Goal: Task Accomplishment & Management: Manage account settings

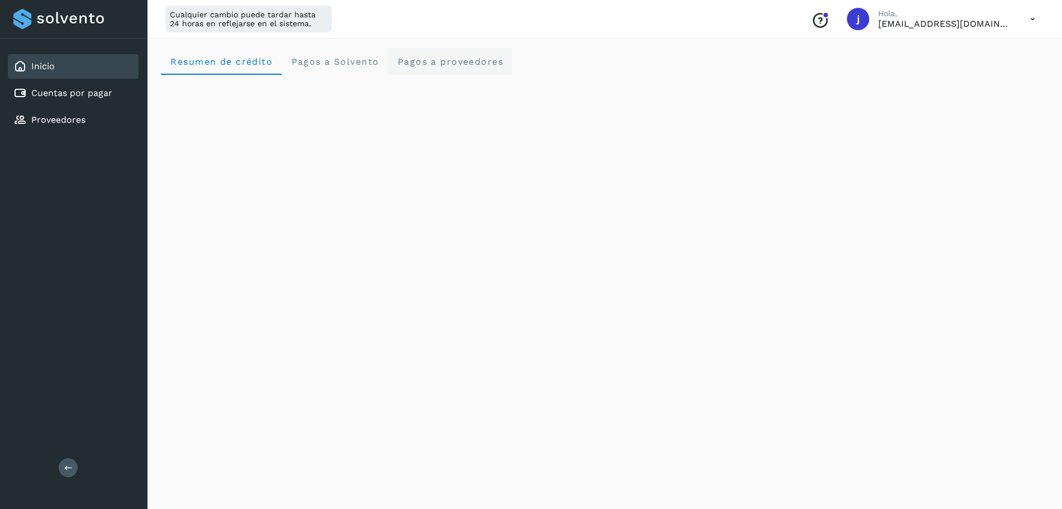
click at [477, 58] on span "Pagos a proveedores" at bounding box center [450, 61] width 107 height 11
click at [194, 54] on crédito "Resumen de crédito" at bounding box center [221, 61] width 121 height 27
click at [28, 70] on div "Inicio" at bounding box center [33, 66] width 41 height 13
click at [1028, 19] on icon at bounding box center [1032, 19] width 23 height 23
click at [941, 73] on div "Cerrar sesión" at bounding box center [976, 71] width 133 height 21
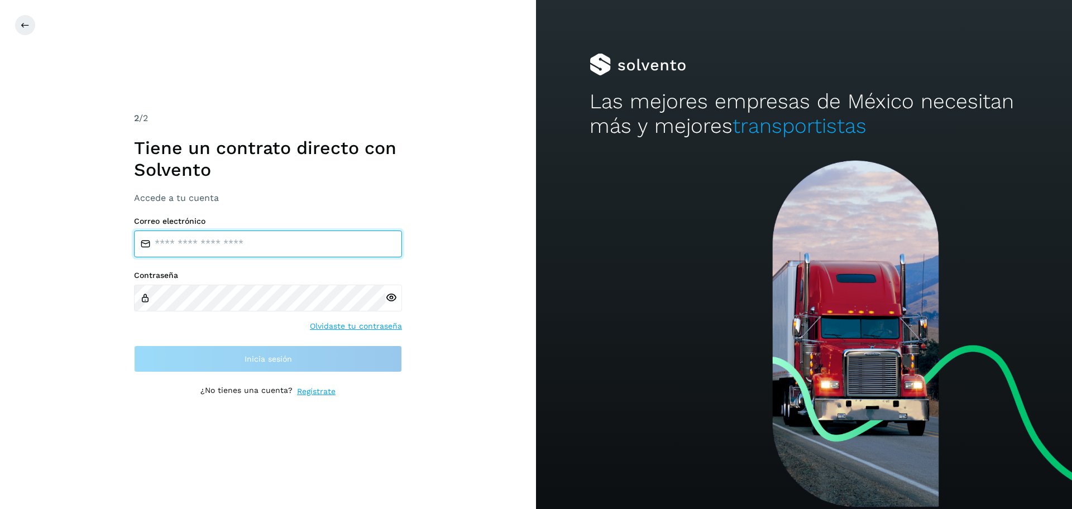
type input "**********"
